Goal: Information Seeking & Learning: Learn about a topic

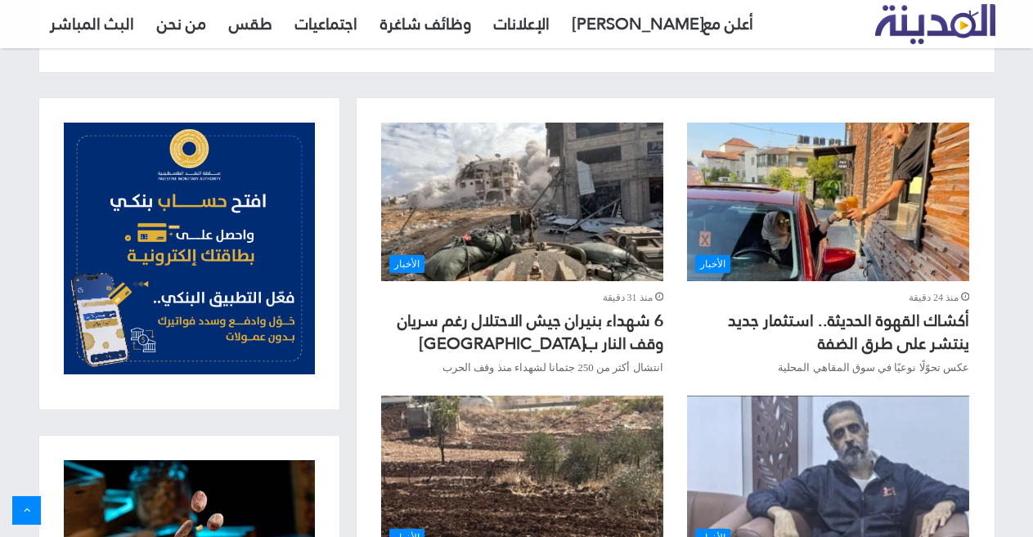
scroll to position [572, 0]
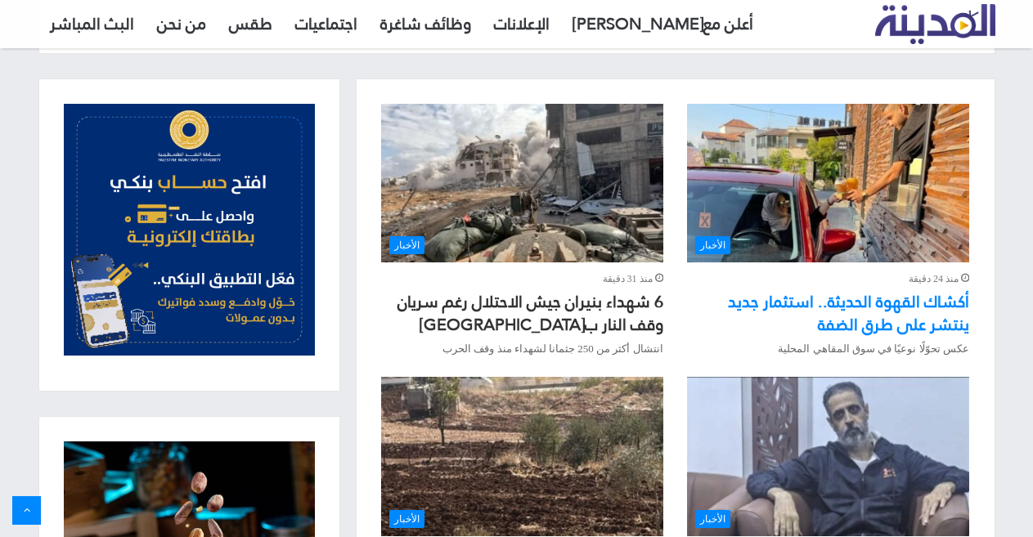
click at [840, 302] on link "أكشاك القهوة الحديثة.. استثمار جديد ينتشر على طرق الضفة" at bounding box center [848, 313] width 241 height 54
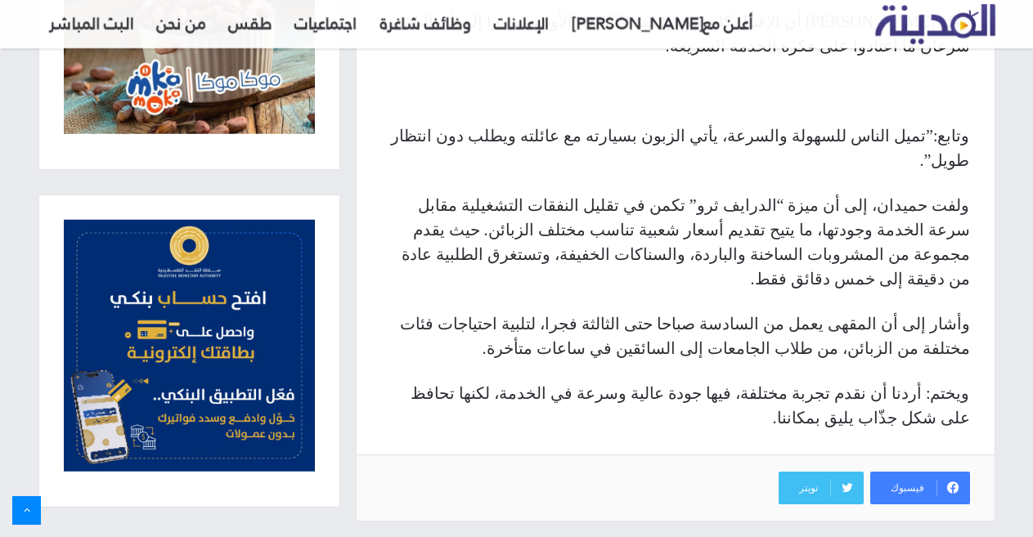
scroll to position [1227, 0]
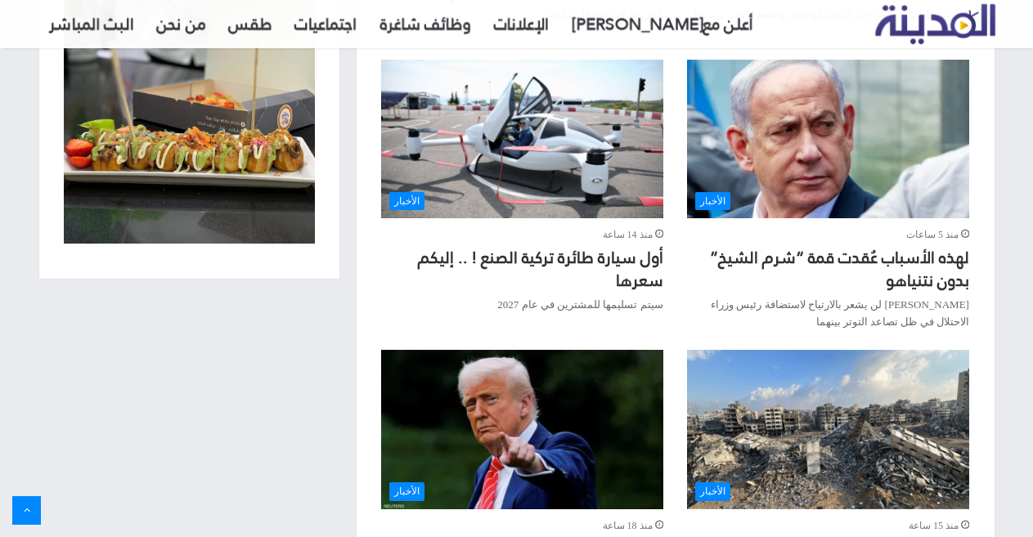
scroll to position [1553, 0]
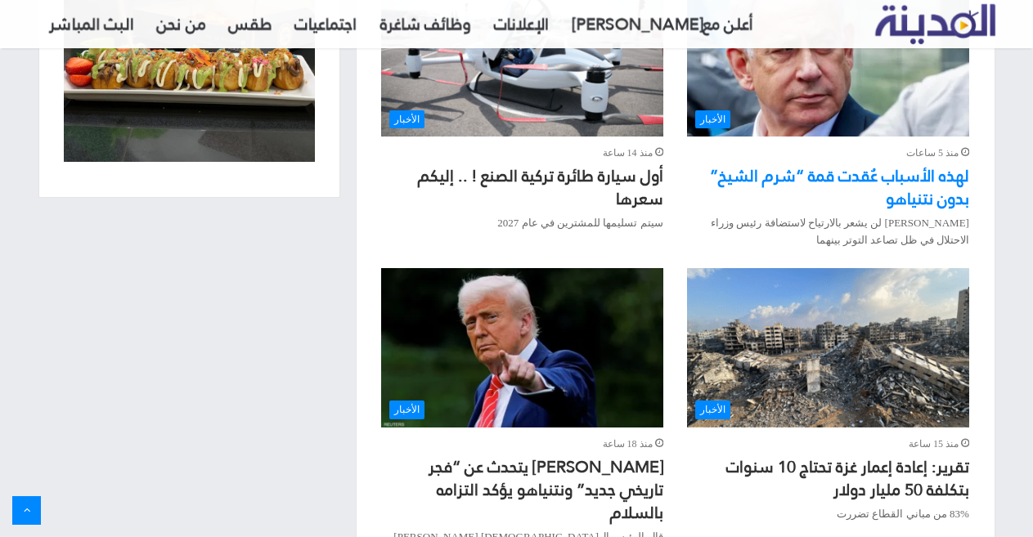
click at [873, 160] on link "لهذه الأسباب عُقدت قمة “شرم الشيخ” بدون نتنياهو" at bounding box center [839, 187] width 259 height 54
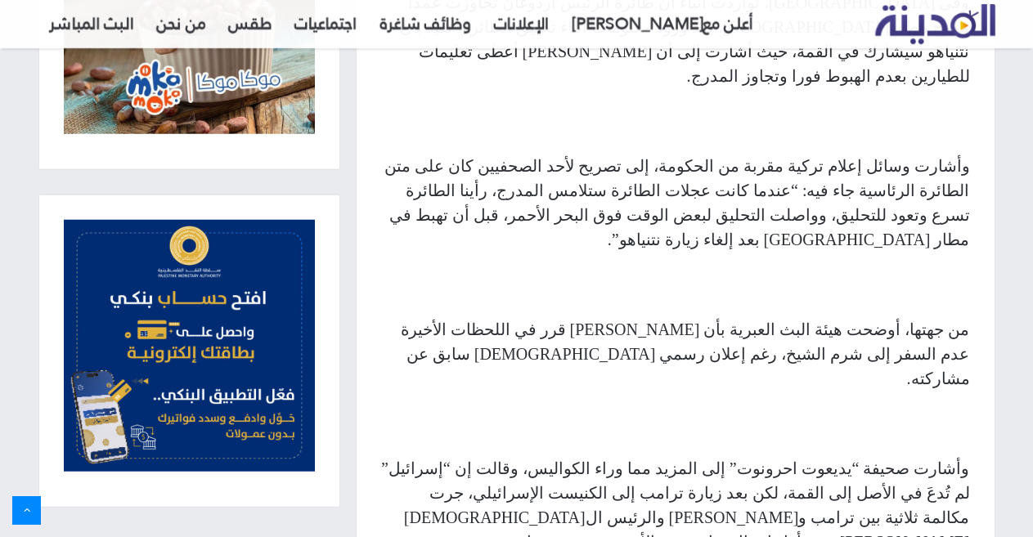
scroll to position [2126, 0]
